Goal: Book appointment/travel/reservation

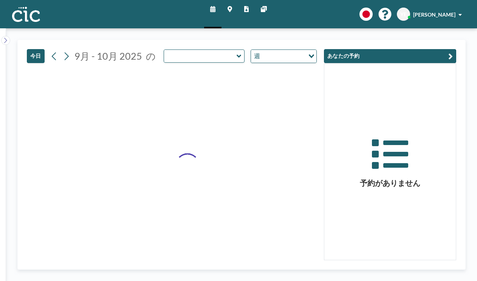
type input "Madara"
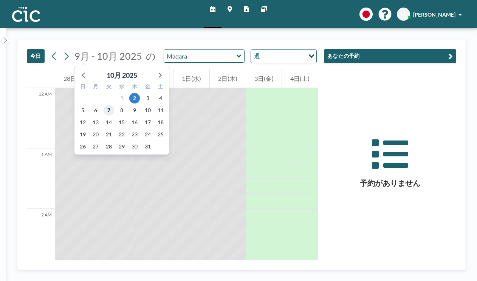
click at [108, 109] on span "7" at bounding box center [108, 110] width 11 height 11
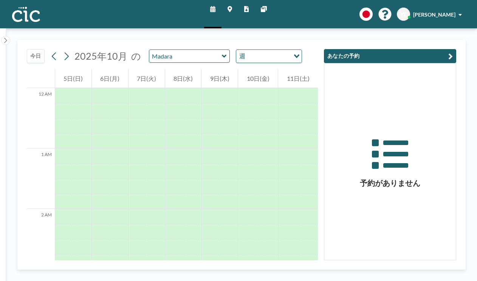
click at [222, 54] on icon at bounding box center [224, 57] width 5 height 8
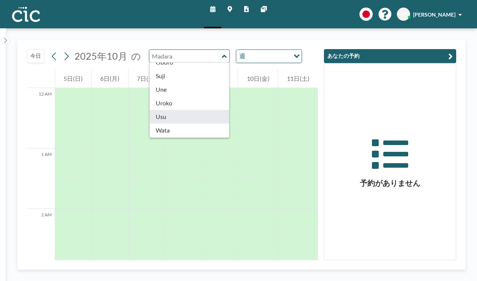
scroll to position [419, 0]
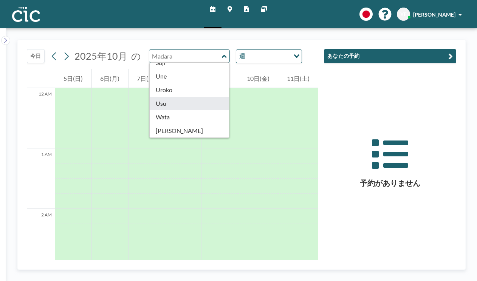
type input "Usu"
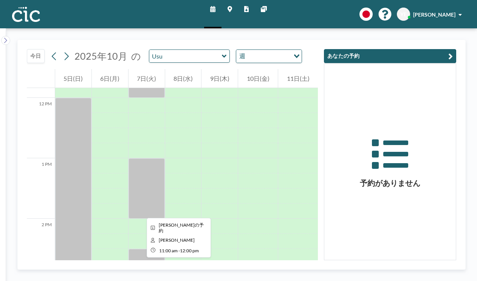
scroll to position [717, 0]
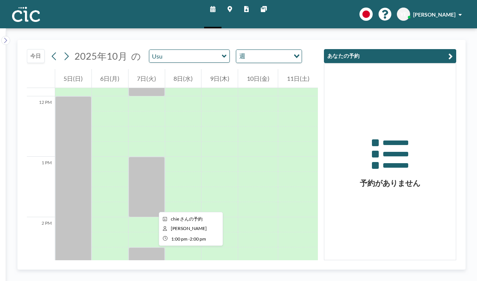
click at [153, 205] on div at bounding box center [146, 187] width 36 height 60
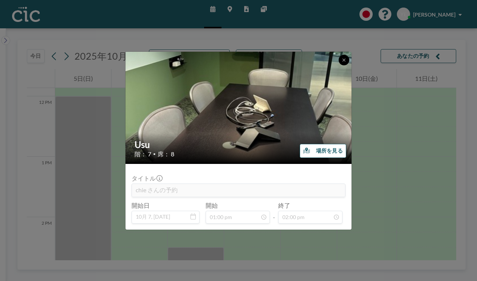
click at [341, 63] on button at bounding box center [343, 60] width 11 height 11
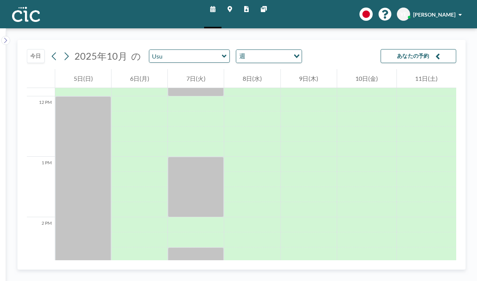
click at [222, 54] on icon at bounding box center [224, 57] width 5 height 8
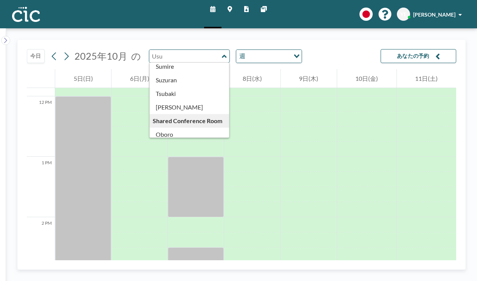
scroll to position [419, 0]
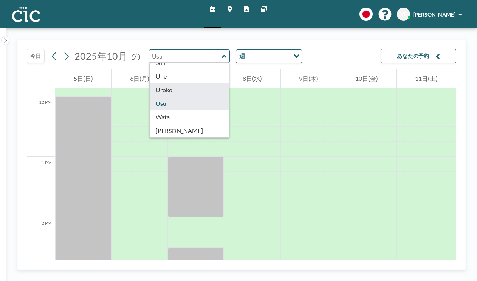
type input "Uroko"
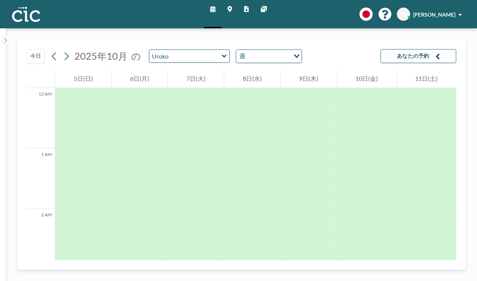
click at [226, 8] on link "マップ" at bounding box center [229, 14] width 17 height 28
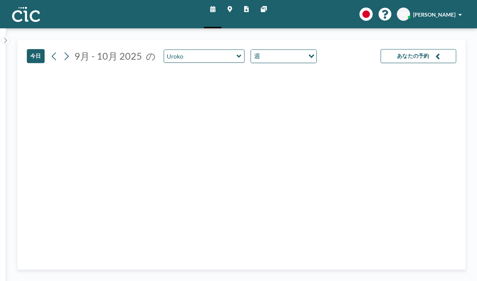
click at [275, 59] on input "Search for option" at bounding box center [283, 56] width 42 height 10
click at [269, 72] on li "日" at bounding box center [279, 70] width 65 height 11
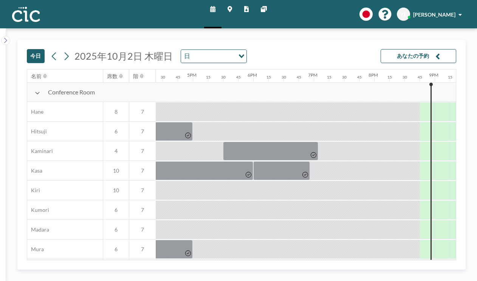
scroll to position [0, 1155]
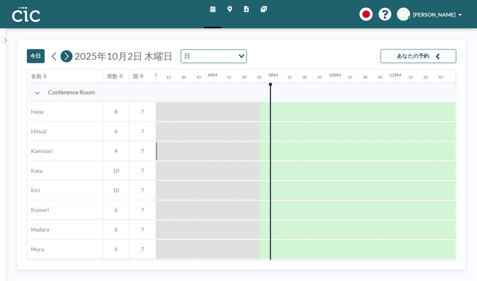
click at [69, 58] on icon at bounding box center [66, 56] width 7 height 11
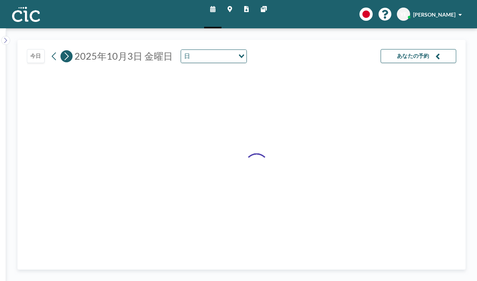
click at [69, 58] on icon at bounding box center [66, 56] width 7 height 11
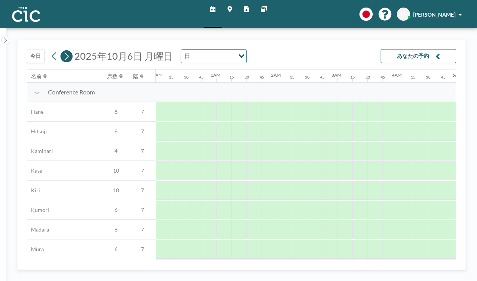
click at [69, 58] on icon at bounding box center [66, 56] width 7 height 11
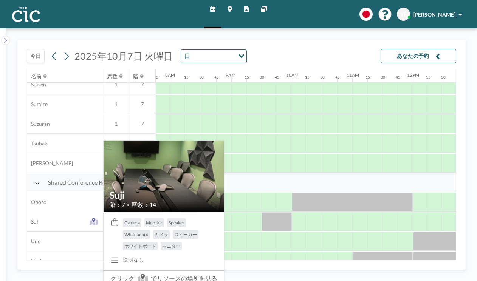
scroll to position [534, 468]
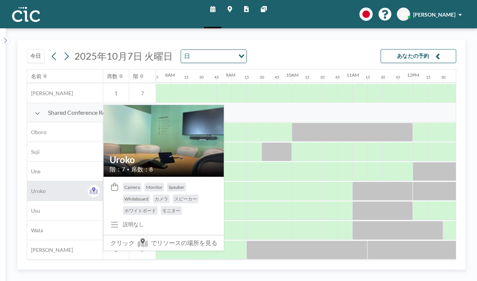
click at [37, 190] on span "Uroko" at bounding box center [36, 191] width 19 height 7
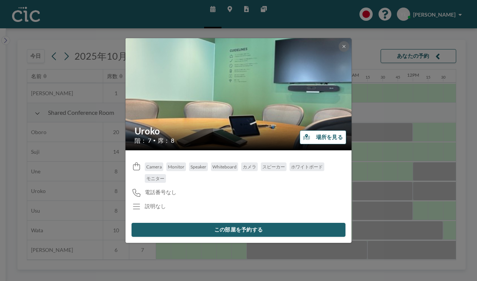
click at [200, 233] on button "この部屋を予約する" at bounding box center [238, 230] width 214 height 14
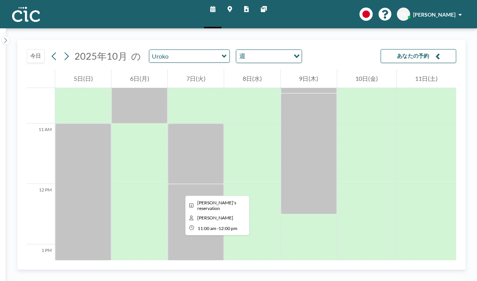
scroll to position [637, 0]
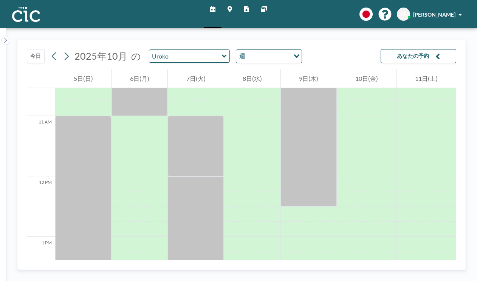
click at [232, 9] on link "マップ" at bounding box center [229, 14] width 17 height 28
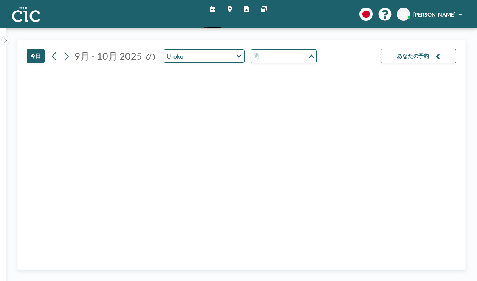
click at [280, 53] on input "Search for option" at bounding box center [279, 56] width 55 height 10
click at [268, 68] on li "日" at bounding box center [279, 70] width 65 height 11
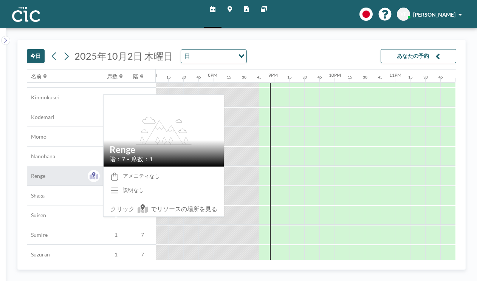
scroll to position [534, 1155]
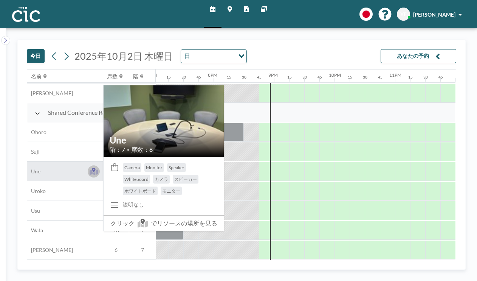
click at [92, 169] on icon at bounding box center [94, 172] width 9 height 6
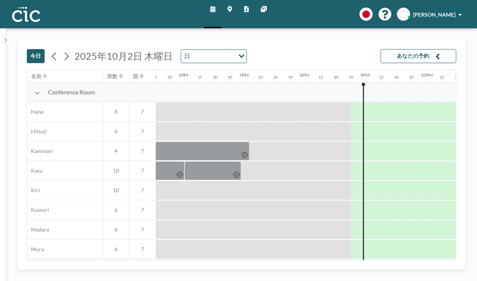
scroll to position [0, 1155]
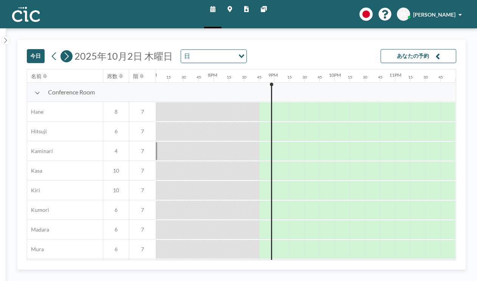
click at [70, 59] on icon at bounding box center [66, 56] width 7 height 11
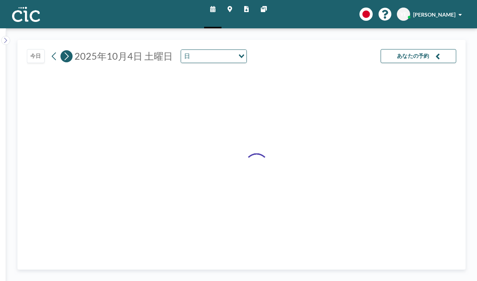
click at [70, 59] on icon at bounding box center [66, 56] width 7 height 11
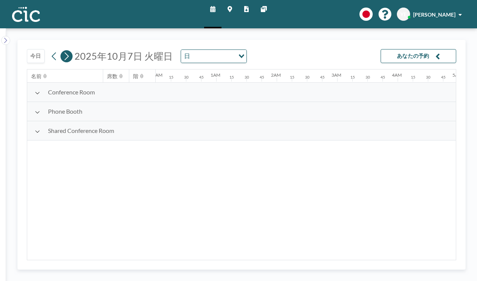
click at [70, 59] on icon at bounding box center [66, 56] width 7 height 11
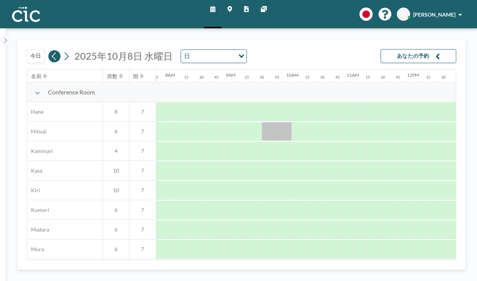
click at [53, 59] on icon at bounding box center [54, 56] width 7 height 11
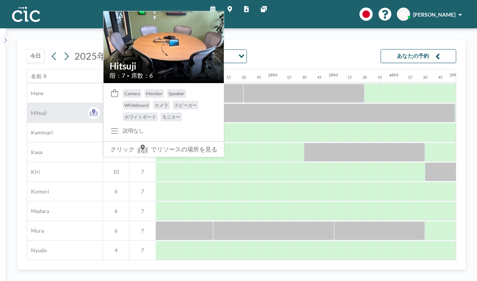
scroll to position [9, 728]
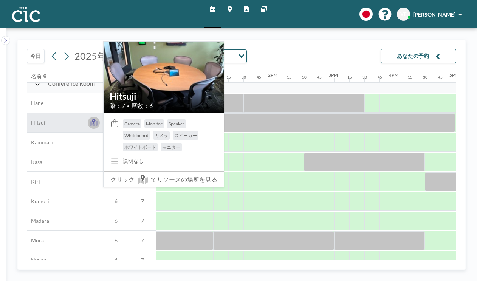
click at [93, 124] on icon at bounding box center [94, 123] width 9 height 6
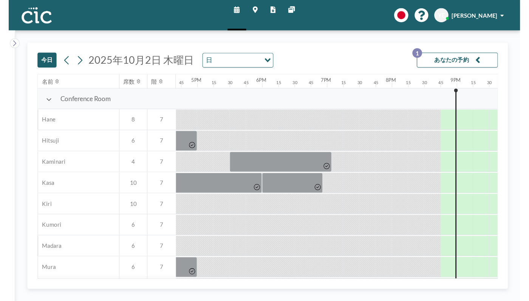
scroll to position [0, 1155]
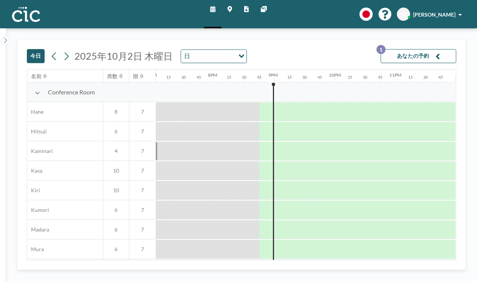
click at [392, 53] on button "あなたの予約 1" at bounding box center [418, 56] width 76 height 14
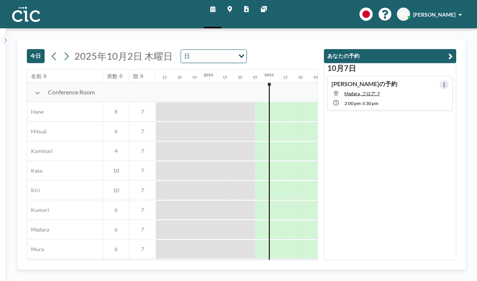
click at [442, 86] on icon at bounding box center [443, 84] width 3 height 5
